Goal: Task Accomplishment & Management: Manage account settings

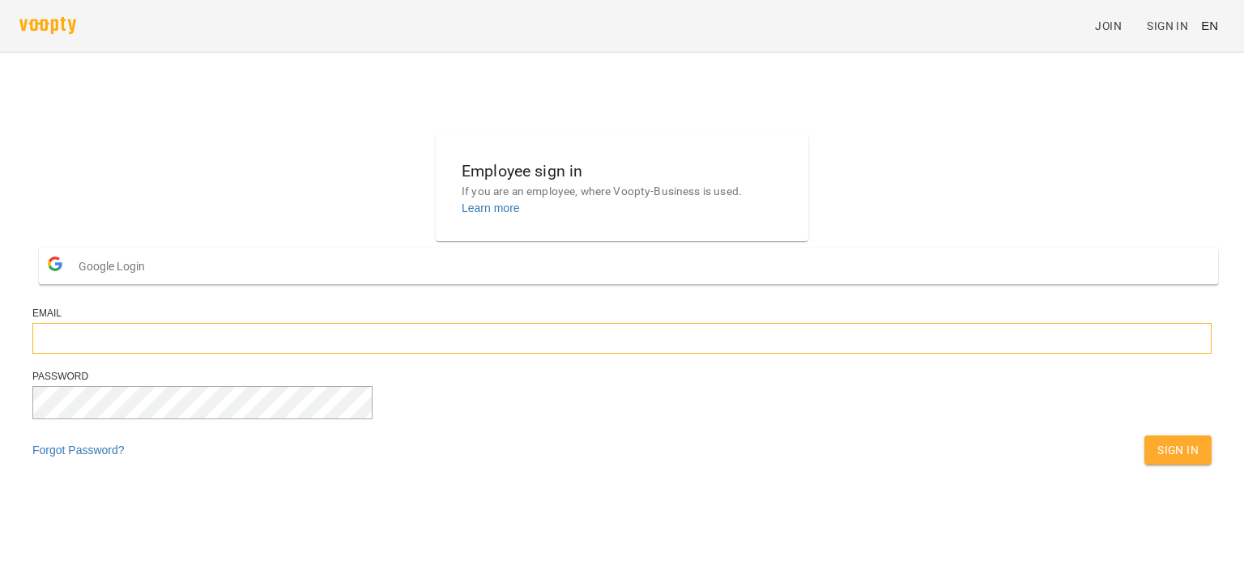
type input "**********"
click at [1157, 460] on span "Sign In" at bounding box center [1177, 449] width 41 height 19
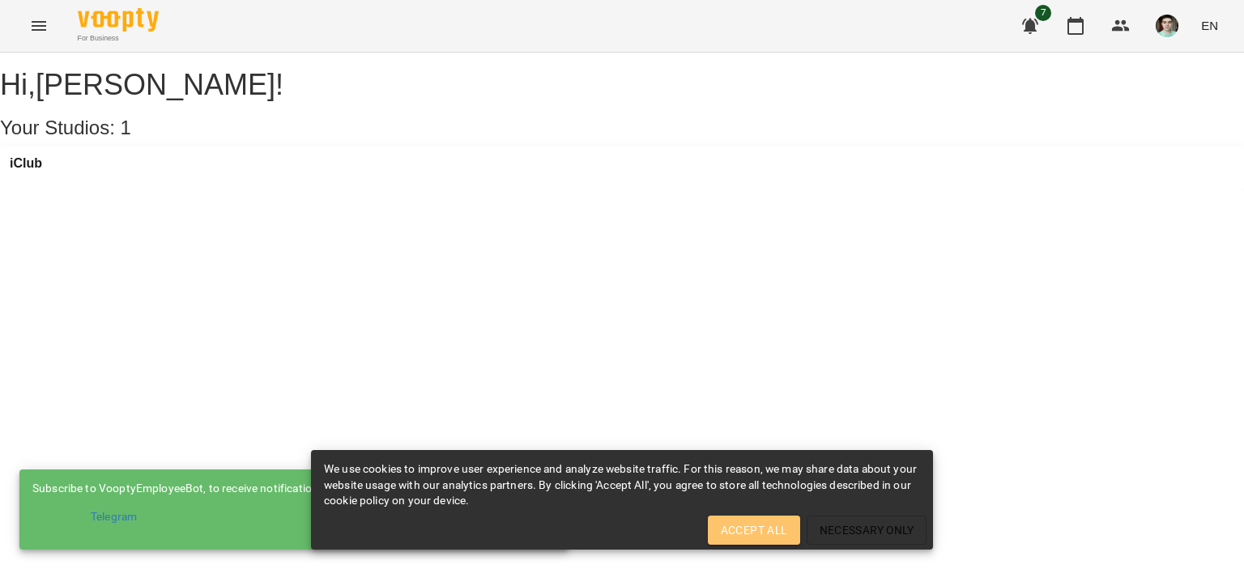
click at [798, 537] on button "Accept All" at bounding box center [754, 530] width 92 height 29
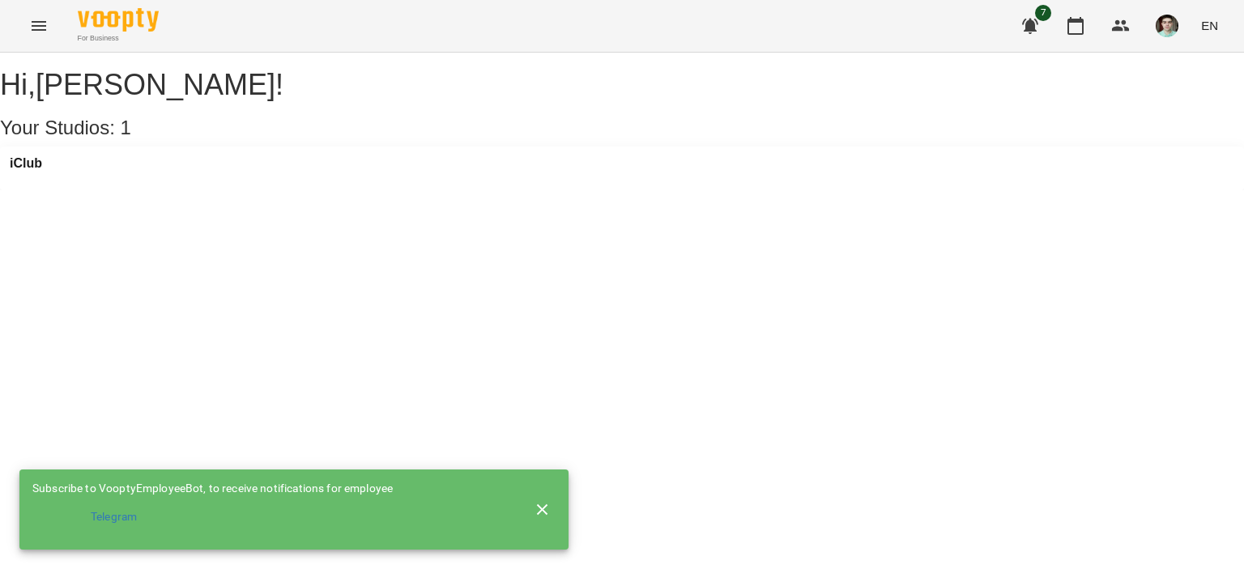
click at [23, 178] on div "iClub" at bounding box center [622, 169] width 1244 height 44
click at [38, 171] on h3 "iClub" at bounding box center [26, 163] width 32 height 15
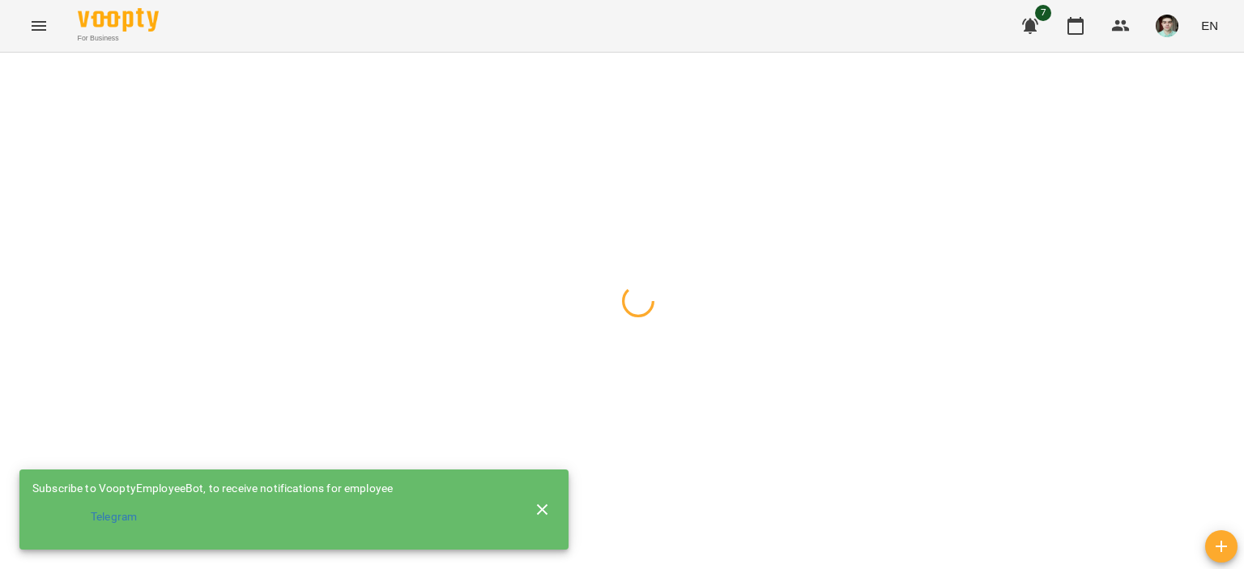
click at [1226, 24] on div "For Business 7 EN" at bounding box center [622, 26] width 1244 height 52
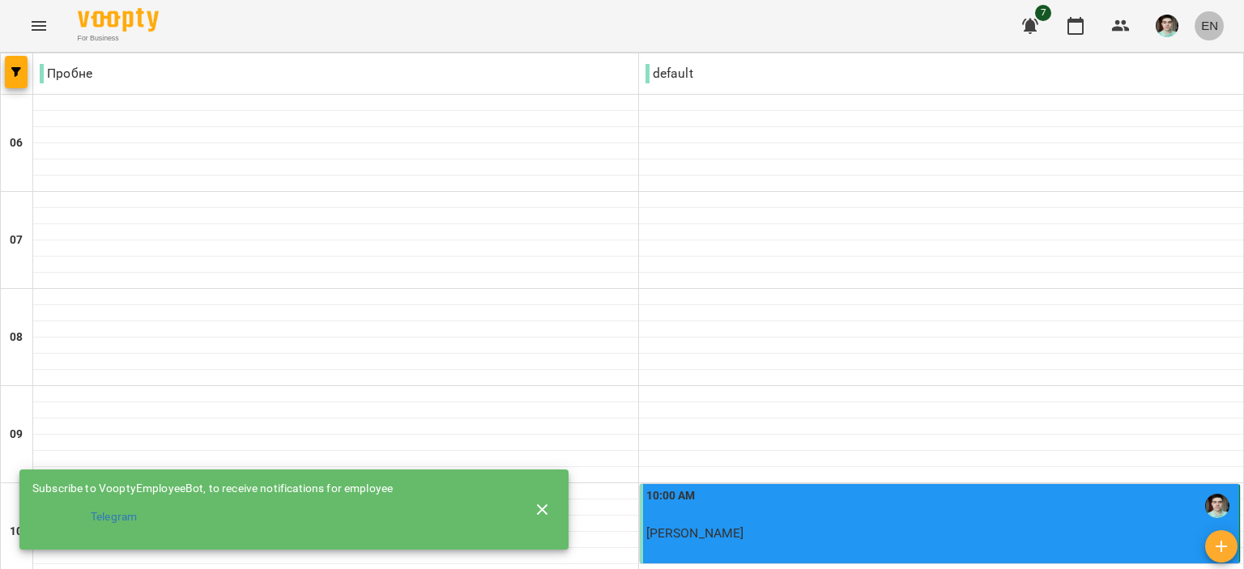
click at [1223, 24] on button "EN" at bounding box center [1209, 26] width 30 height 30
click at [1160, 91] on div "Українська" at bounding box center [1179, 91] width 83 height 29
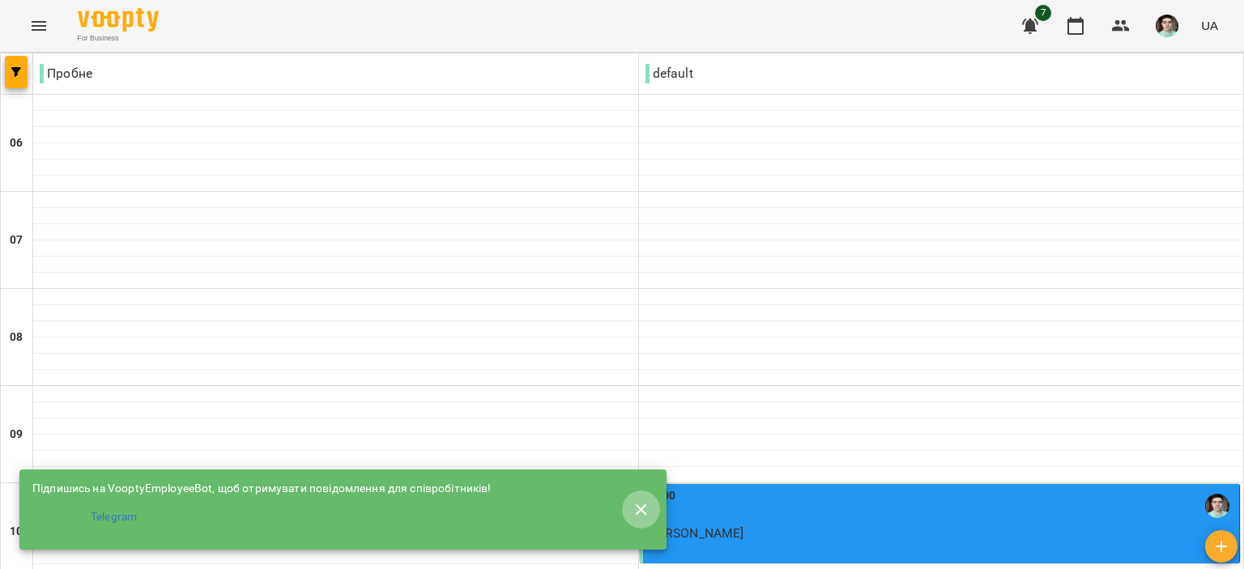
click at [635, 500] on icon "button" at bounding box center [641, 509] width 19 height 19
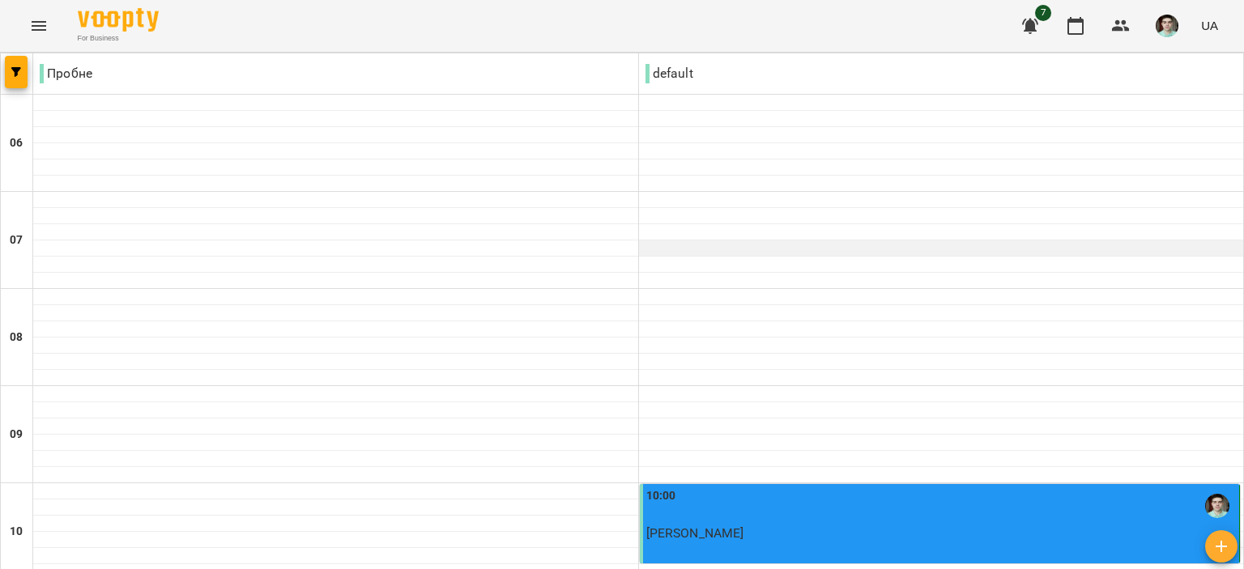
scroll to position [1053, 0]
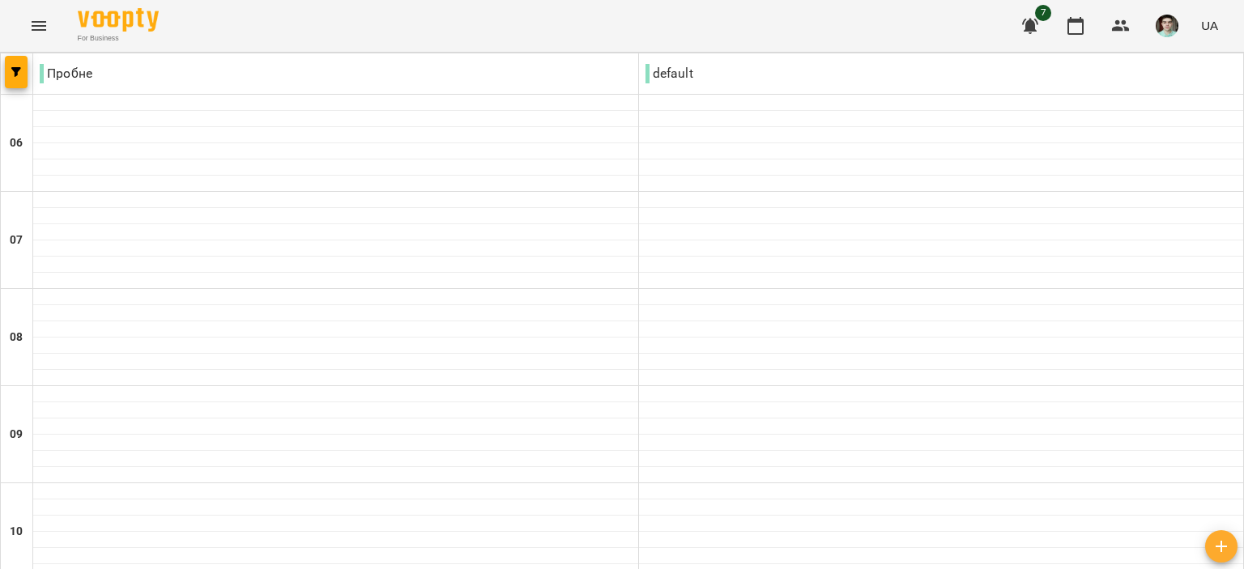
scroll to position [1284, 0]
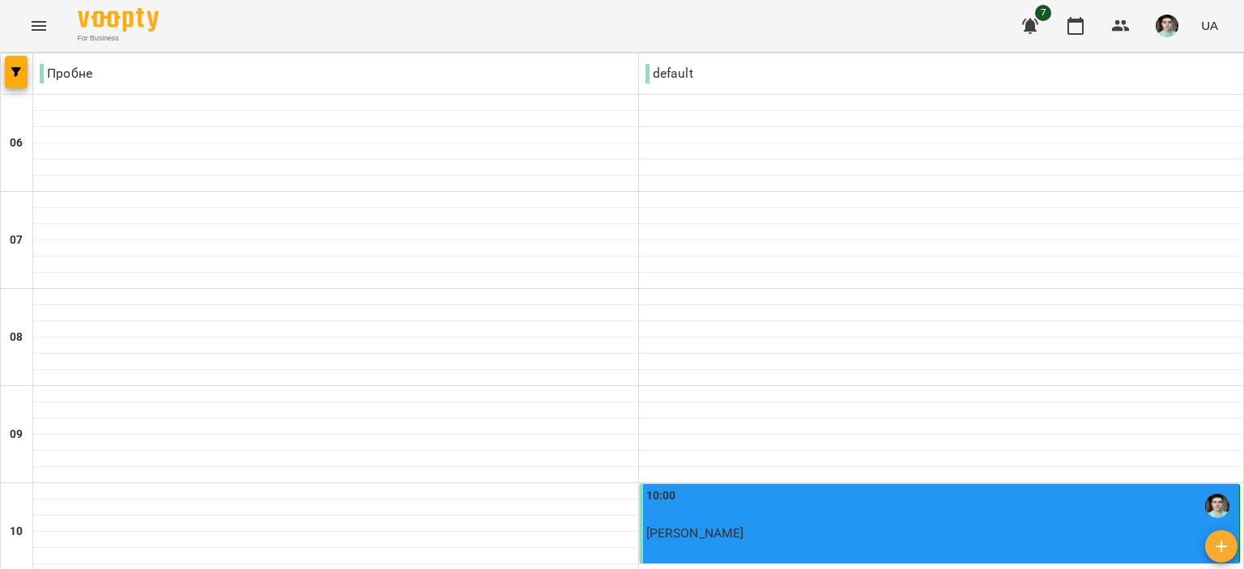
scroll to position [1053, 0]
